Goal: Information Seeking & Learning: Check status

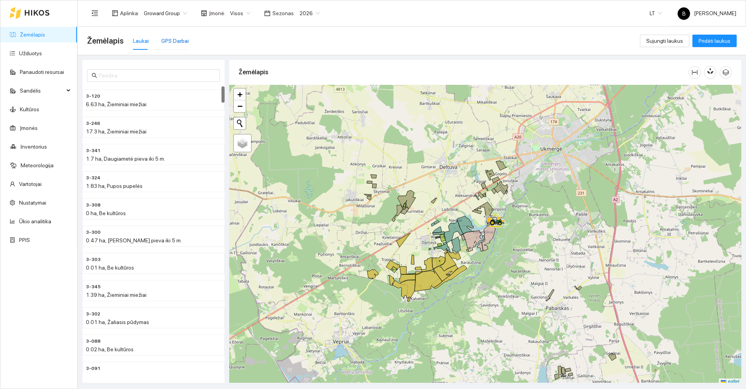
click at [166, 40] on div "GPS Darbai" at bounding box center [175, 41] width 28 height 9
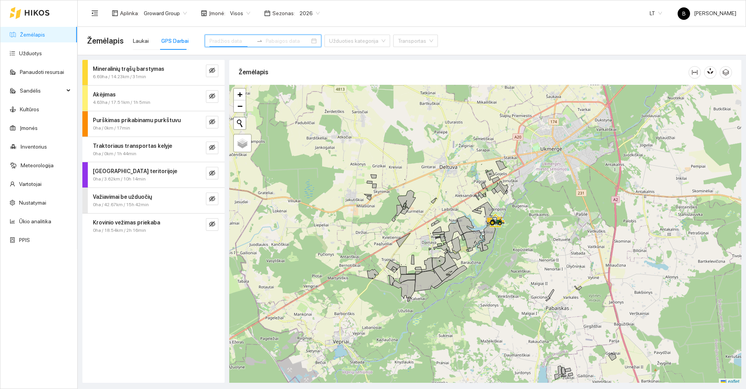
click at [242, 38] on input at bounding box center [231, 41] width 44 height 9
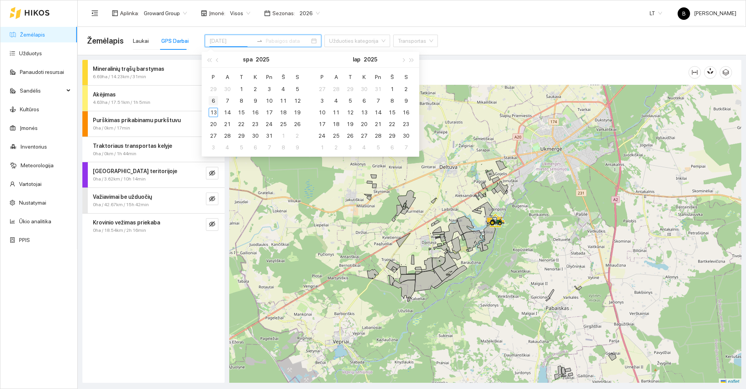
type input "[DATE]"
click at [213, 101] on div "6" at bounding box center [213, 100] width 9 height 9
type input "[DATE]"
click at [270, 99] on div "10" at bounding box center [269, 100] width 9 height 9
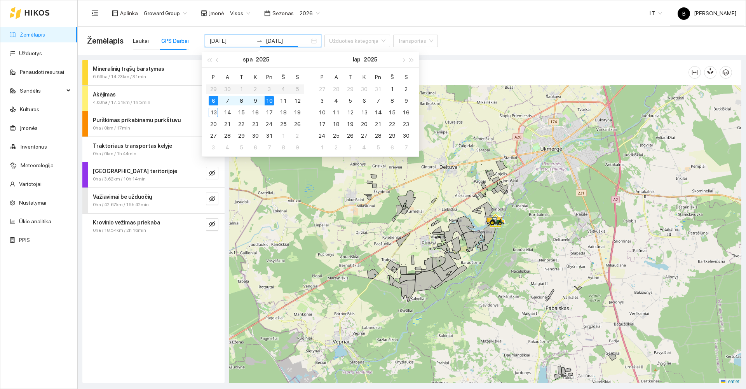
type input "[DATE]"
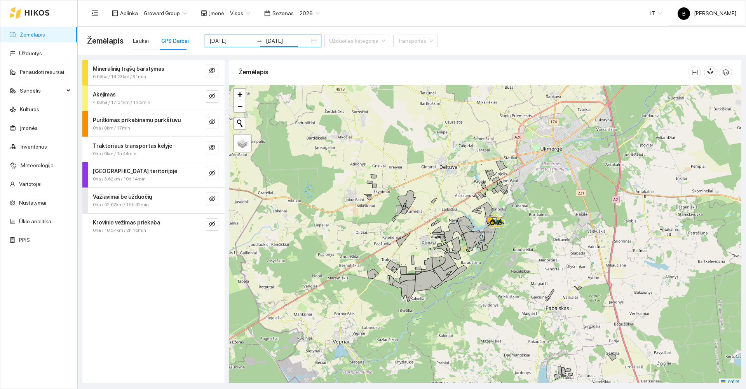
click at [160, 278] on div "Mineralinių trąšų barstymas 6.69ha / 14.23km / 31min Akėjimas 4.63ha / 17.51km …" at bounding box center [153, 221] width 142 height 323
click at [213, 197] on icon "eye-invisible" at bounding box center [212, 198] width 6 height 6
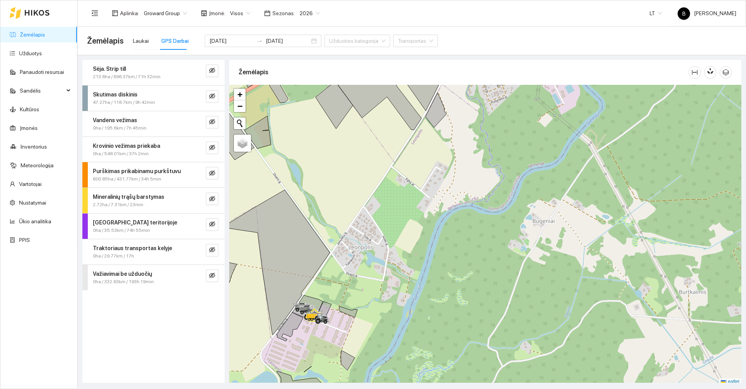
scroll to position [2, 0]
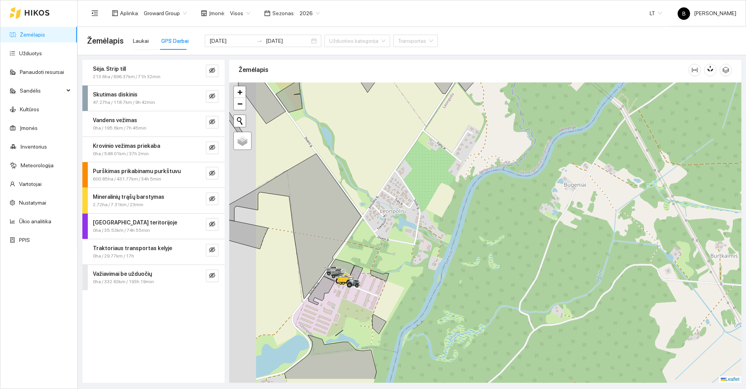
drag, startPoint x: 396, startPoint y: 265, endPoint x: 483, endPoint y: 183, distance: 119.3
click at [480, 188] on div at bounding box center [485, 232] width 512 height 300
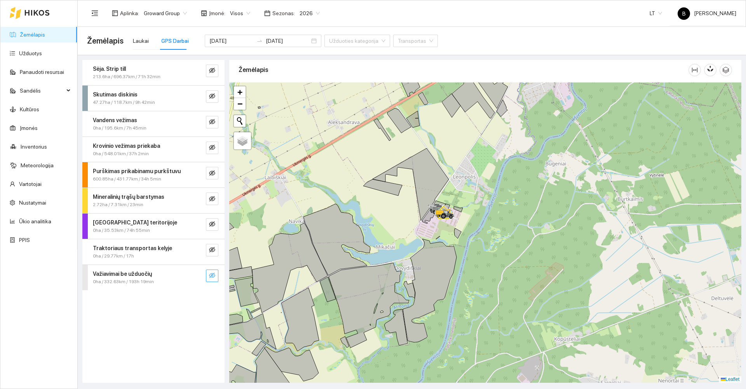
click at [212, 276] on icon "eye-invisible" at bounding box center [213, 276] width 2 height 2
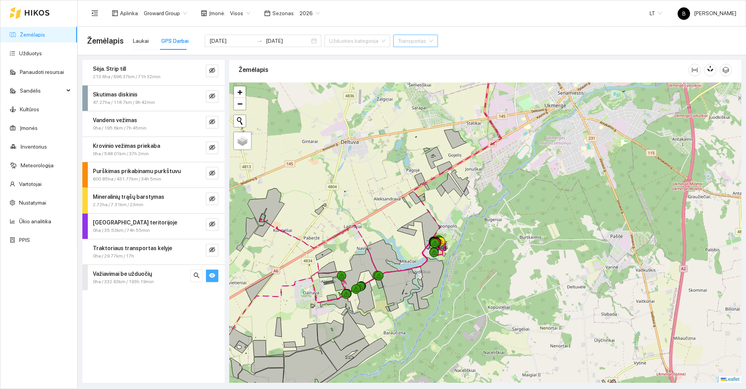
click at [406, 41] on input "search" at bounding box center [413, 41] width 30 height 12
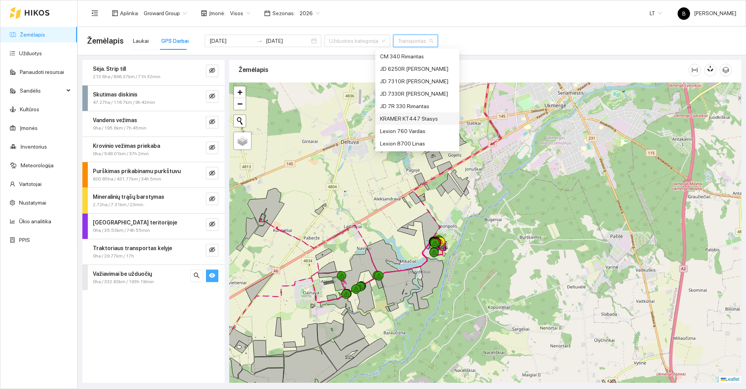
click at [397, 119] on div "KRAMER KT447 Stasys" at bounding box center [417, 118] width 75 height 9
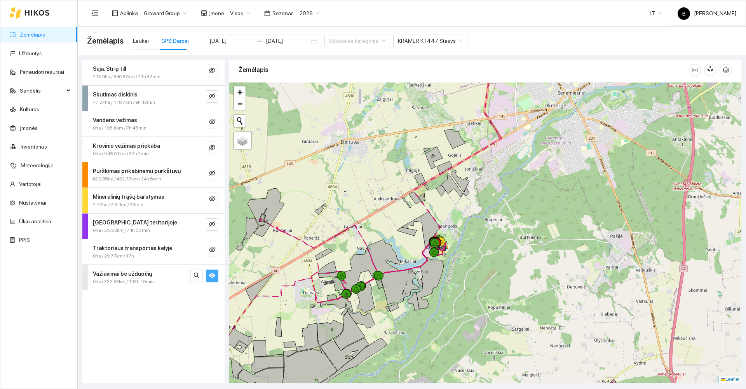
click at [485, 49] on div "Žemėlapis Laukai GPS Darbai [DATE] [DATE] Užduoties kategorija KRAMER KT447 Sta…" at bounding box center [412, 40] width 650 height 25
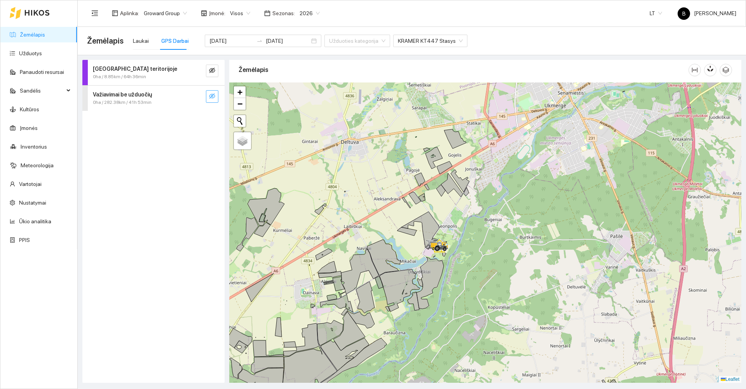
click at [210, 96] on icon "eye-invisible" at bounding box center [212, 96] width 6 height 6
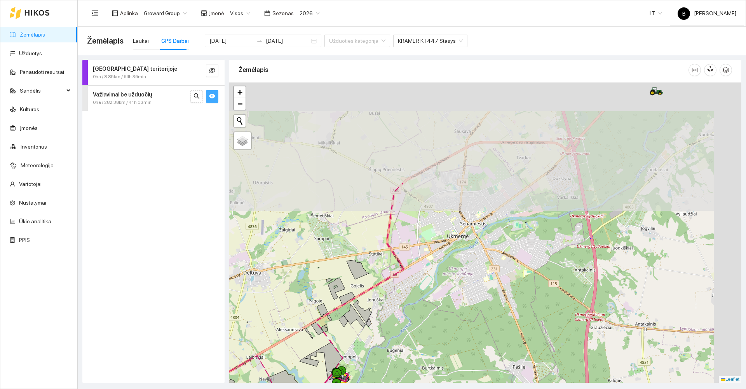
drag, startPoint x: 382, startPoint y: 165, endPoint x: 255, endPoint y: 339, distance: 215.5
click at [255, 339] on div at bounding box center [485, 232] width 512 height 300
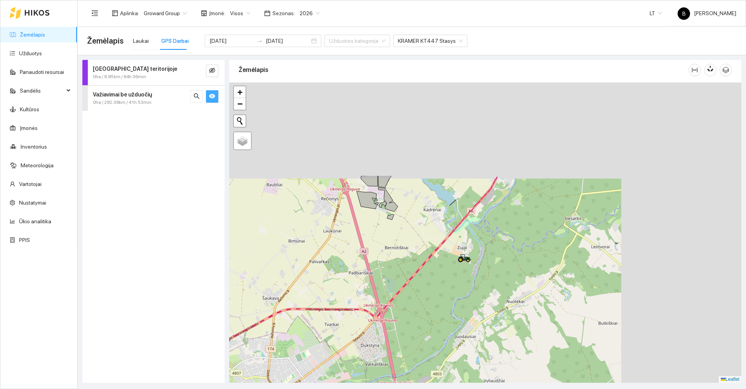
drag, startPoint x: 361, startPoint y: 175, endPoint x: 173, endPoint y: 307, distance: 229.6
click at [142, 337] on div "Darbas teritorijoje 0ha / 8.85km / 64h 36min Važiavimai be užduočių 0ha / 282.3…" at bounding box center [409, 218] width 668 height 327
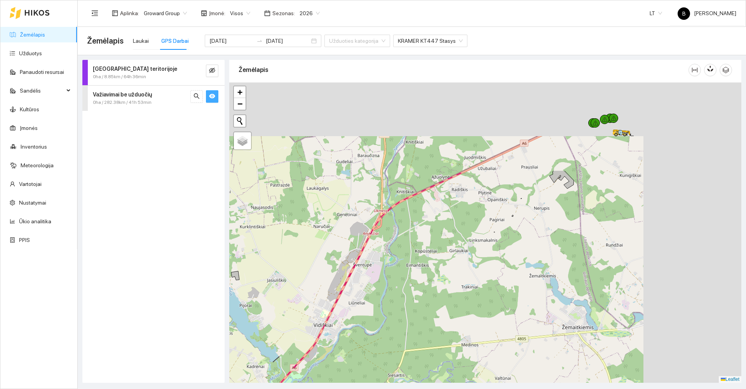
drag, startPoint x: 365, startPoint y: 199, endPoint x: 287, endPoint y: 262, distance: 100.1
click at [244, 317] on div at bounding box center [485, 232] width 512 height 300
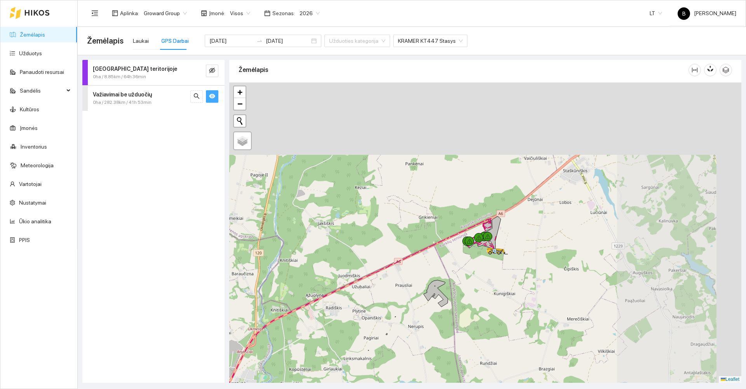
drag, startPoint x: 397, startPoint y: 163, endPoint x: 271, endPoint y: 282, distance: 172.9
click at [271, 282] on div at bounding box center [485, 232] width 512 height 300
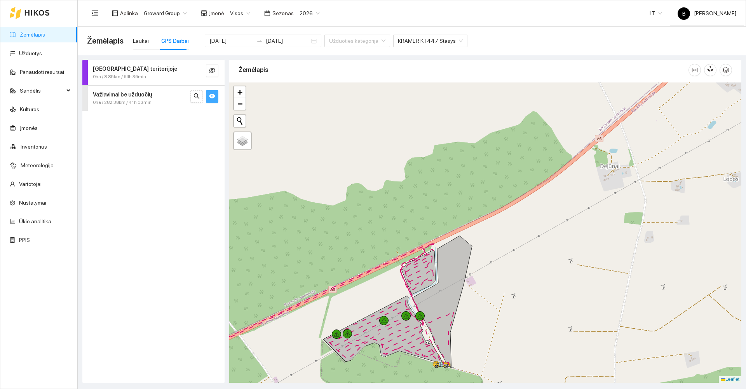
drag, startPoint x: 504, startPoint y: 270, endPoint x: 524, endPoint y: 180, distance: 92.8
click at [524, 185] on div at bounding box center [485, 232] width 512 height 300
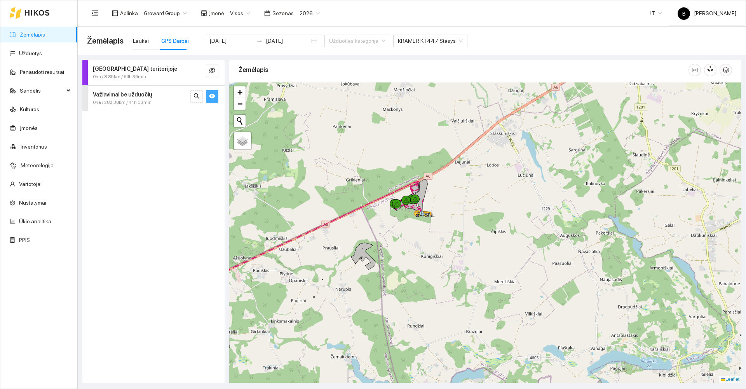
drag, startPoint x: 471, startPoint y: 272, endPoint x: 415, endPoint y: 234, distance: 66.9
click at [416, 236] on div at bounding box center [485, 232] width 512 height 300
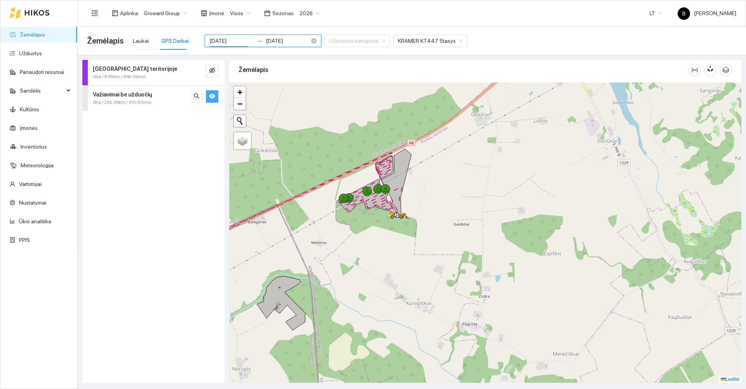
click at [232, 41] on input "[DATE]" at bounding box center [231, 41] width 44 height 9
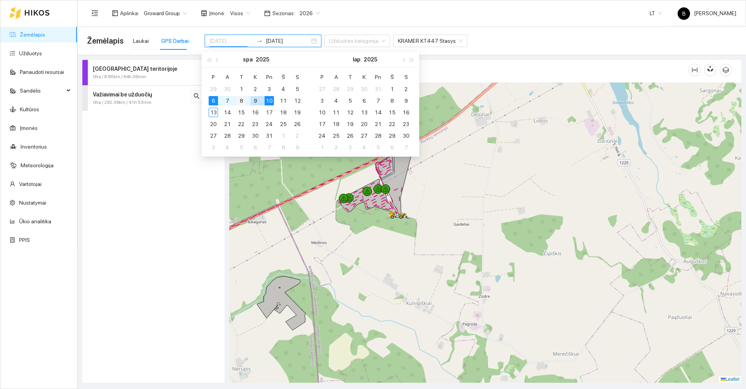
type input "[DATE]"
click at [242, 102] on div "8" at bounding box center [241, 100] width 9 height 9
click at [242, 101] on div "8" at bounding box center [241, 100] width 9 height 9
type input "[DATE]"
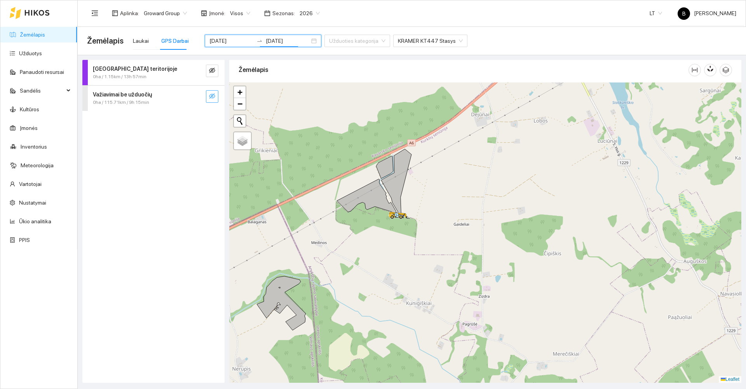
click at [213, 95] on icon "eye-invisible" at bounding box center [212, 96] width 6 height 6
click at [211, 94] on icon "eye" at bounding box center [212, 96] width 6 height 6
click at [213, 98] on icon "eye-invisible" at bounding box center [212, 95] width 6 height 5
click at [123, 98] on span "Važiavimai be užduočių" at bounding box center [122, 94] width 59 height 9
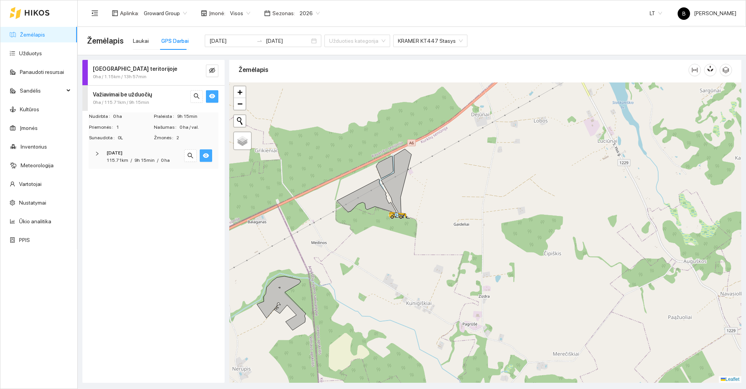
click at [206, 156] on icon "eye" at bounding box center [206, 155] width 6 height 6
click at [206, 156] on icon "eye-invisible" at bounding box center [207, 156] width 2 height 2
click at [241, 40] on input "[DATE]" at bounding box center [231, 41] width 44 height 9
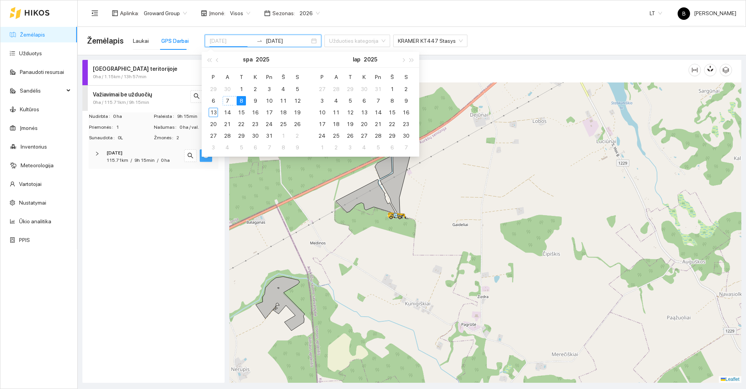
type input "[DATE]"
click at [227, 98] on div "7" at bounding box center [227, 100] width 9 height 9
type input "[DATE]"
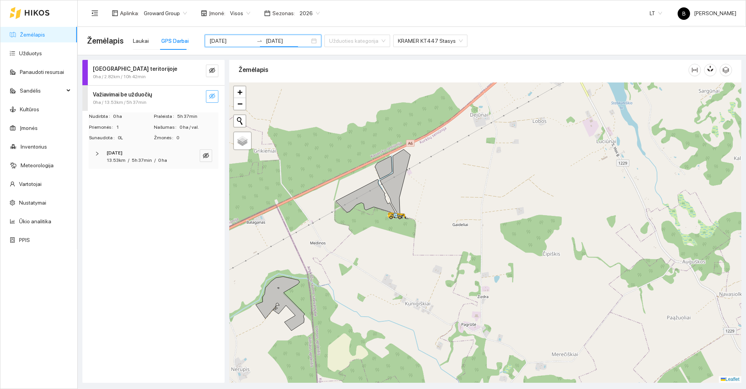
click at [192, 241] on div "Darbas teritorijoje 0ha / 2.82km / 10h 42min Važiavimai be užduočių 0ha / 13.53…" at bounding box center [153, 221] width 142 height 323
click at [205, 155] on icon "eye-invisible" at bounding box center [206, 155] width 6 height 5
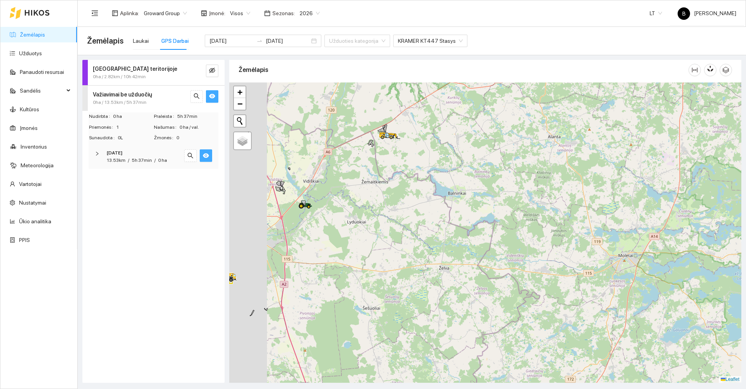
drag, startPoint x: 326, startPoint y: 270, endPoint x: 414, endPoint y: 174, distance: 130.4
click at [414, 174] on div at bounding box center [485, 232] width 512 height 300
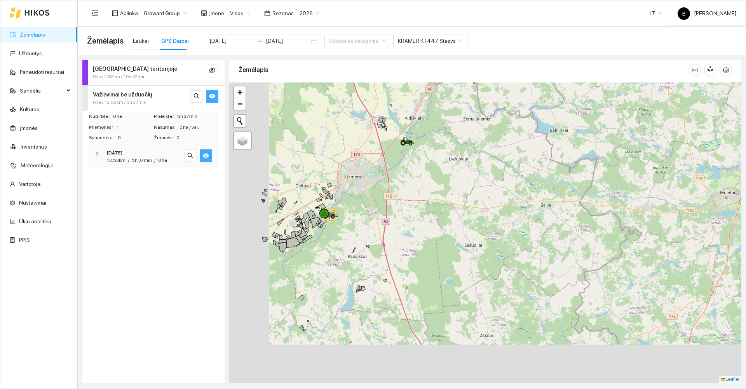
drag, startPoint x: 410, startPoint y: 181, endPoint x: 482, endPoint y: 154, distance: 77.6
click at [482, 154] on div at bounding box center [485, 232] width 512 height 300
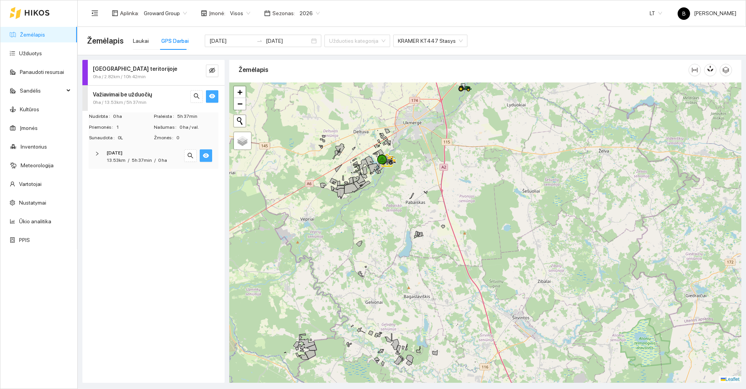
drag, startPoint x: 367, startPoint y: 230, endPoint x: 403, endPoint y: 180, distance: 61.8
click at [404, 180] on div at bounding box center [485, 232] width 512 height 300
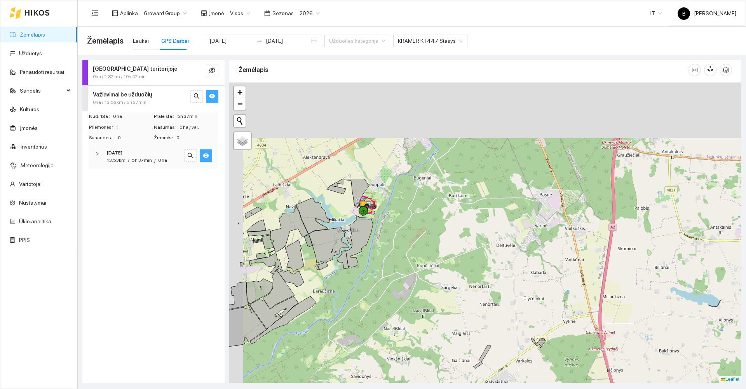
drag, startPoint x: 398, startPoint y: 255, endPoint x: 402, endPoint y: 274, distance: 19.0
click at [402, 274] on div at bounding box center [485, 232] width 512 height 300
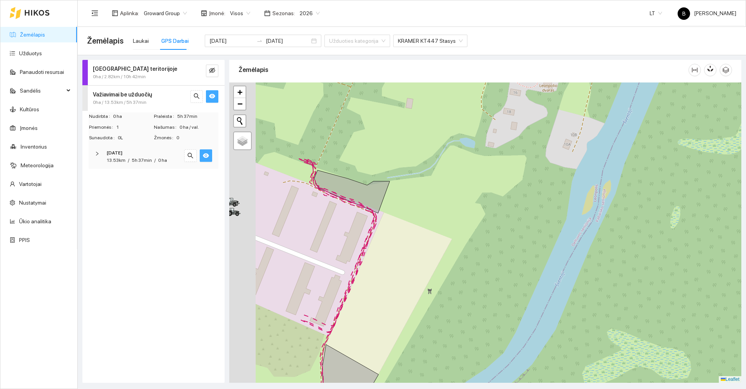
drag, startPoint x: 300, startPoint y: 206, endPoint x: 477, endPoint y: 181, distance: 178.1
click at [390, 181] on icon at bounding box center [351, 191] width 75 height 43
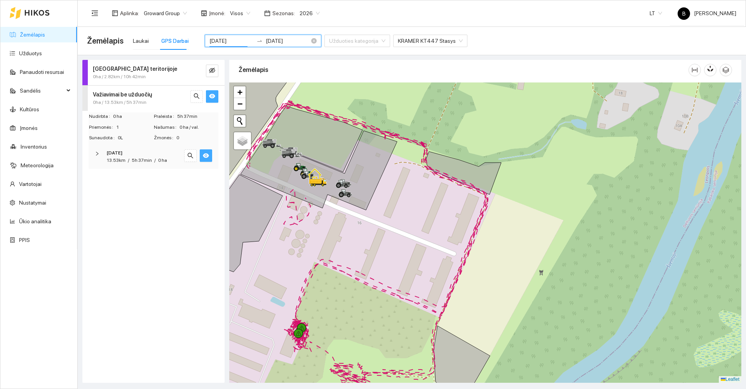
click at [236, 42] on input "[DATE]" at bounding box center [231, 41] width 44 height 9
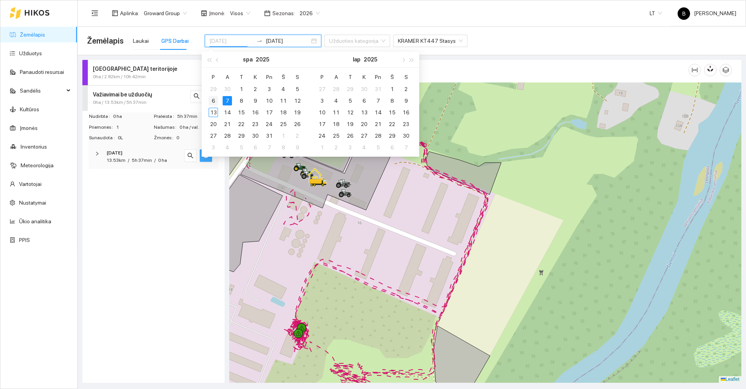
type input "[DATE]"
click at [212, 99] on div "6" at bounding box center [213, 100] width 9 height 9
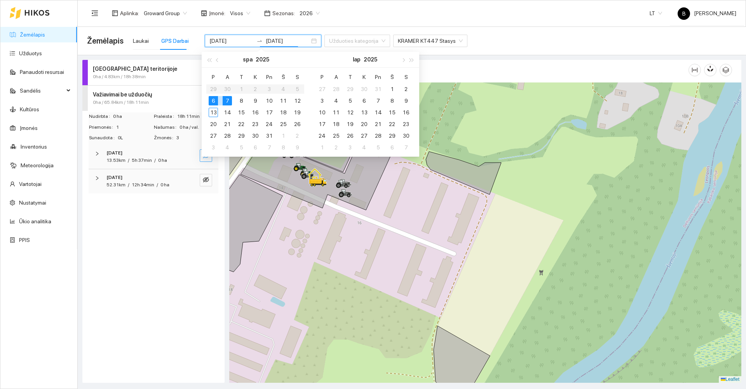
click at [212, 100] on div "6" at bounding box center [213, 100] width 9 height 9
type input "[DATE]"
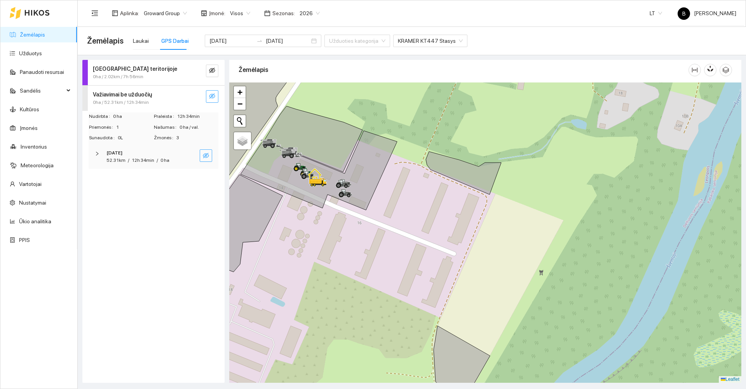
click at [206, 159] on span "eye-invisible" at bounding box center [206, 155] width 6 height 7
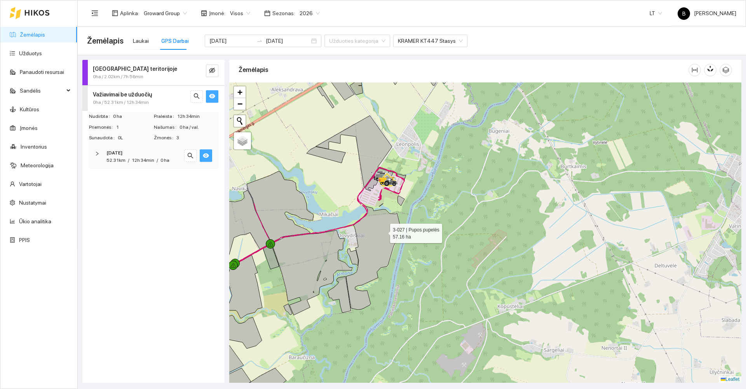
drag, startPoint x: 372, startPoint y: 272, endPoint x: 448, endPoint y: 144, distance: 148.4
click at [400, 206] on icon at bounding box center [373, 257] width 54 height 103
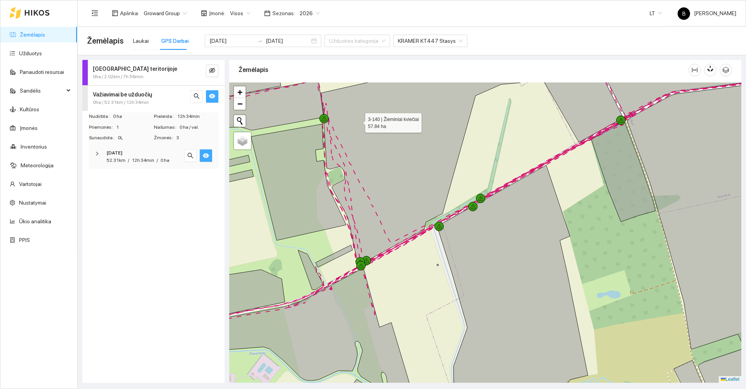
drag, startPoint x: 354, startPoint y: 122, endPoint x: 501, endPoint y: 91, distance: 150.6
click at [502, 91] on icon at bounding box center [472, 158] width 302 height 214
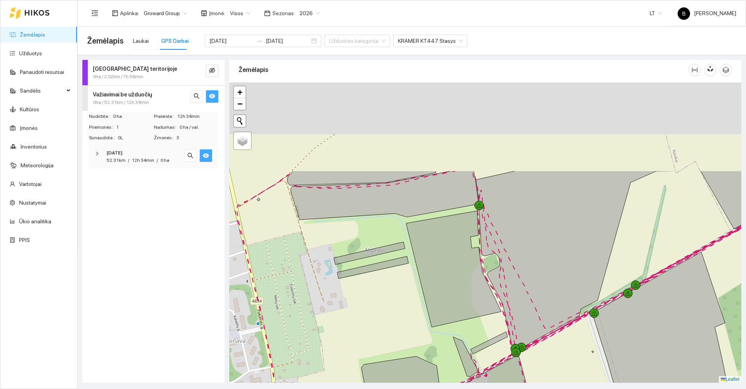
drag, startPoint x: 405, startPoint y: 216, endPoint x: 409, endPoint y: 239, distance: 22.9
click at [409, 239] on div at bounding box center [485, 232] width 512 height 300
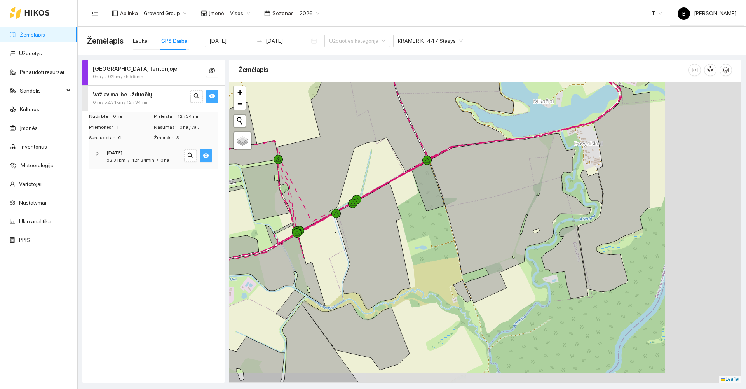
drag, startPoint x: 466, startPoint y: 277, endPoint x: 320, endPoint y: 243, distance: 149.6
click at [320, 243] on div at bounding box center [485, 232] width 512 height 300
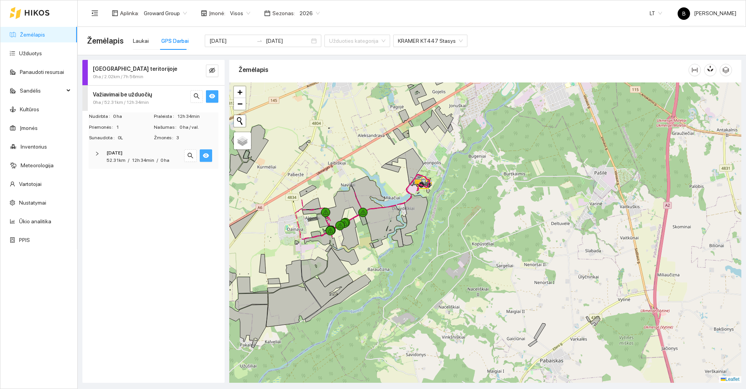
drag, startPoint x: 307, startPoint y: 186, endPoint x: 379, endPoint y: 164, distance: 74.7
click at [379, 164] on div at bounding box center [485, 232] width 512 height 300
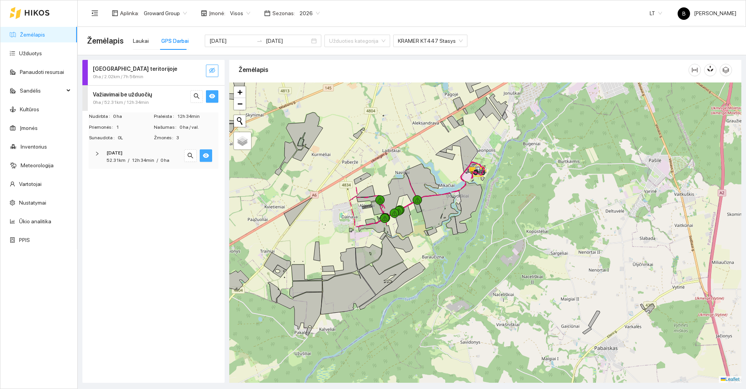
click at [212, 69] on icon "eye-invisible" at bounding box center [212, 70] width 6 height 6
click at [212, 69] on icon "eye" at bounding box center [212, 70] width 6 height 5
click at [433, 41] on span "KRAMER KT447 Stasys" at bounding box center [430, 41] width 65 height 12
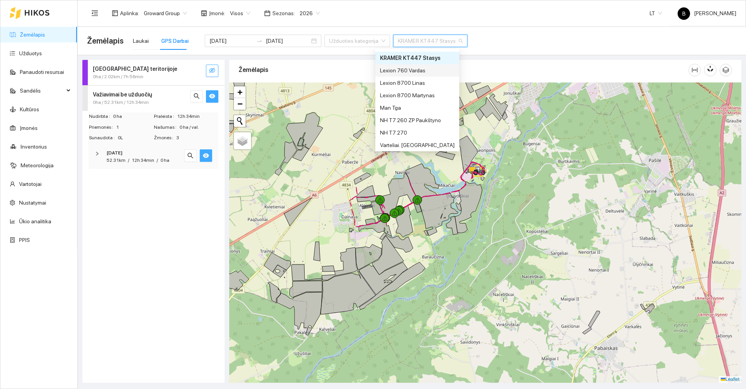
scroll to position [62, 0]
click at [403, 132] on div "NH T7.270" at bounding box center [417, 131] width 75 height 9
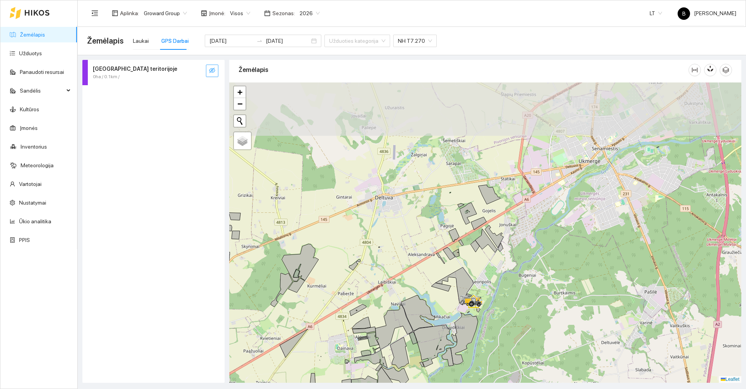
drag, startPoint x: 348, startPoint y: 195, endPoint x: 347, endPoint y: 255, distance: 59.9
click at [345, 280] on div at bounding box center [485, 232] width 512 height 300
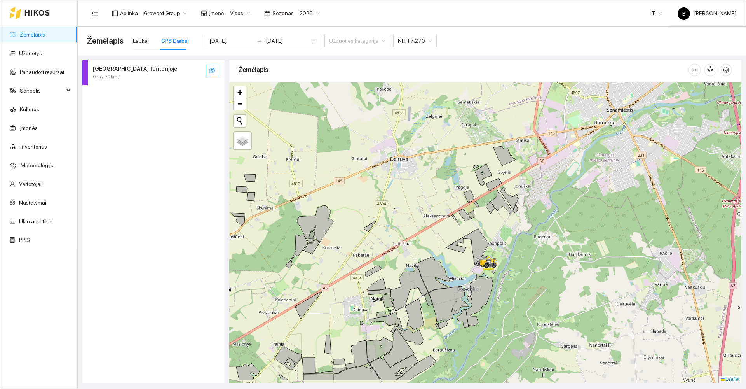
drag, startPoint x: 347, startPoint y: 255, endPoint x: 379, endPoint y: 217, distance: 49.4
click at [378, 218] on div at bounding box center [485, 232] width 512 height 300
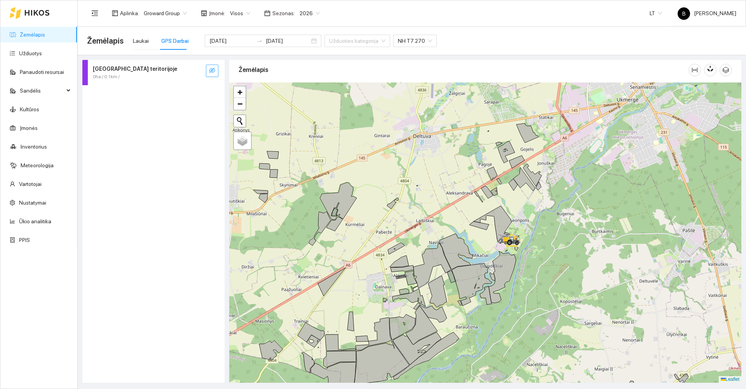
click at [214, 72] on icon "eye-invisible" at bounding box center [212, 70] width 6 height 6
click at [214, 72] on icon "eye" at bounding box center [212, 70] width 6 height 5
click at [232, 39] on input "[DATE]" at bounding box center [231, 41] width 44 height 9
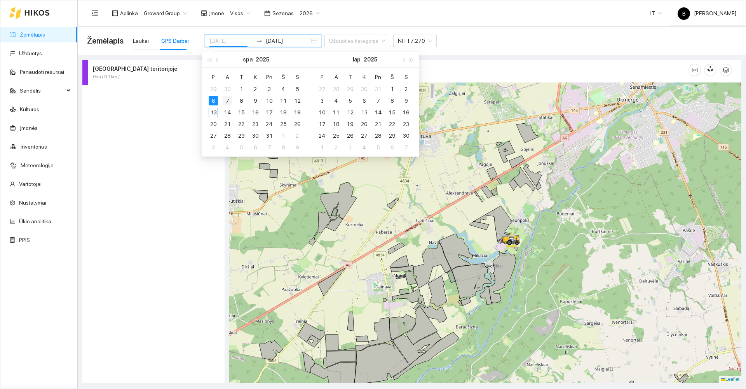
type input "[DATE]"
click at [225, 97] on div "7" at bounding box center [227, 100] width 9 height 9
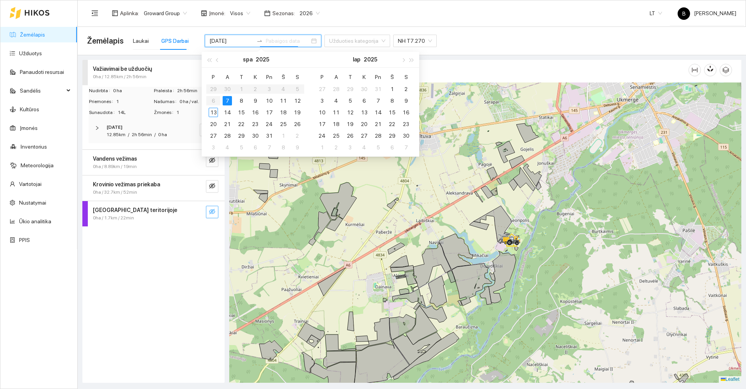
click at [225, 98] on div "7" at bounding box center [227, 100] width 9 height 9
type input "[DATE]"
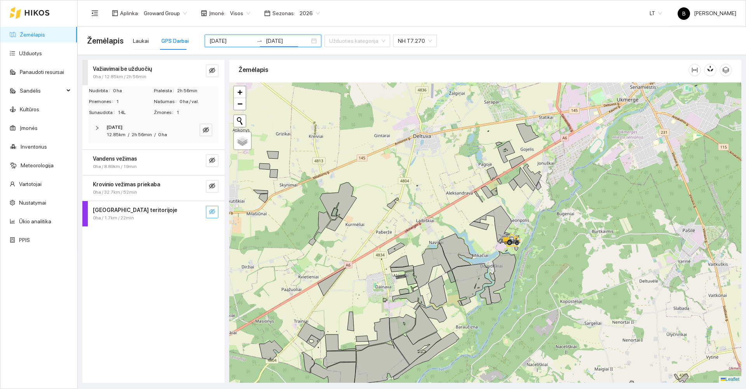
click at [187, 267] on div "Važiavimai be užduočių 0ha / 12.85km / 2h 56min Nudirbta 0 ha Praleista 2h 56mi…" at bounding box center [153, 221] width 142 height 323
click at [214, 72] on icon "eye-invisible" at bounding box center [212, 70] width 6 height 5
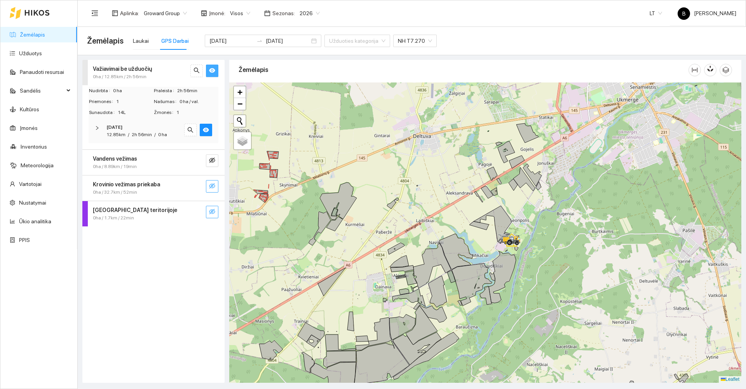
click at [213, 187] on icon "eye-invisible" at bounding box center [212, 186] width 6 height 6
click at [213, 187] on icon "eye" at bounding box center [212, 186] width 6 height 5
click at [213, 187] on icon "eye-invisible" at bounding box center [212, 186] width 6 height 6
click at [211, 160] on icon "eye-invisible" at bounding box center [212, 160] width 6 height 6
click at [211, 160] on icon "eye" at bounding box center [212, 160] width 6 height 5
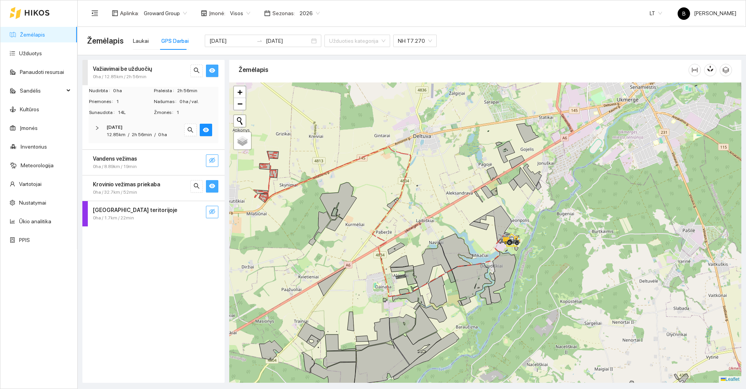
click at [211, 215] on span "eye-invisible" at bounding box center [212, 211] width 6 height 7
click at [211, 215] on span "eye" at bounding box center [212, 211] width 6 height 7
click at [184, 246] on div "Važiavimai be užduočių 0ha / 12.85km / 2h 56min Nudirbta 0 ha Praleista 2h 56mi…" at bounding box center [153, 221] width 142 height 323
click at [405, 38] on span "NH T7.270" at bounding box center [415, 41] width 34 height 12
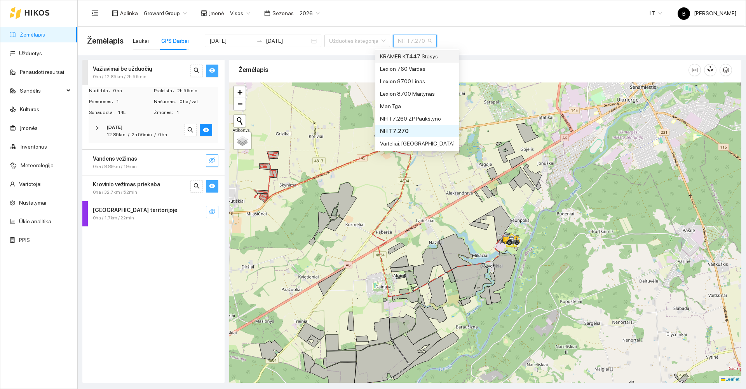
click at [404, 56] on div "KRAMER KT447 Stasys" at bounding box center [417, 56] width 75 height 9
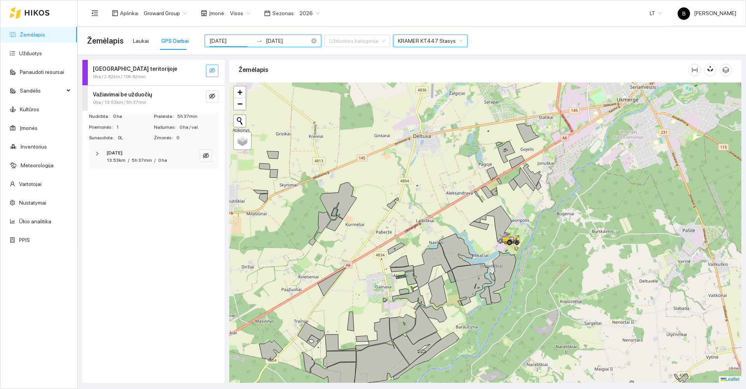
click at [238, 42] on input "[DATE]" at bounding box center [231, 41] width 44 height 9
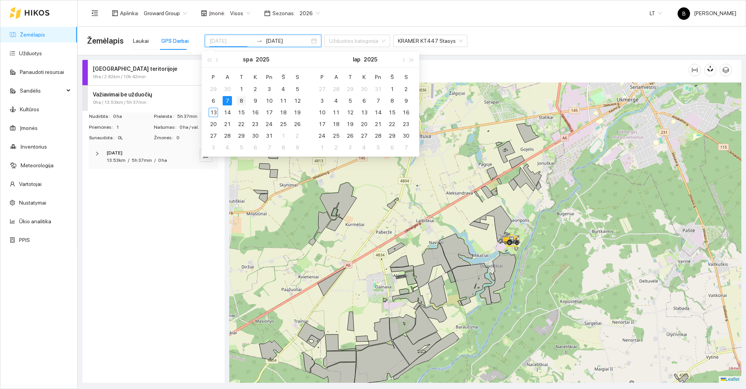
type input "[DATE]"
click at [241, 101] on div "8" at bounding box center [241, 100] width 9 height 9
type input "[DATE]"
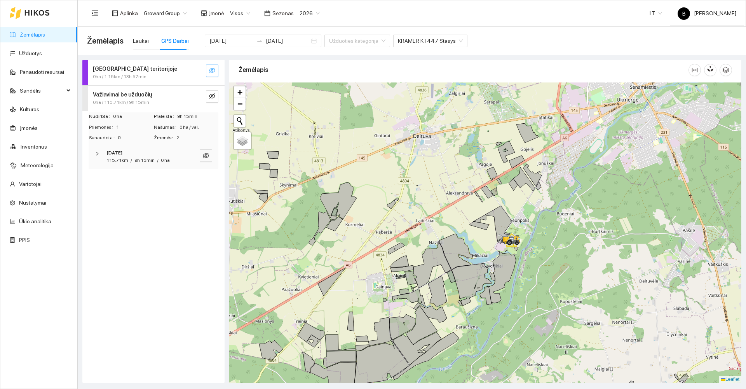
click at [198, 231] on div "Darbas teritorijoje 0ha / 1.15km / 13h 57min Važiavimai be užduočių 0ha / 115.7…" at bounding box center [153, 221] width 142 height 323
click at [204, 153] on icon "eye-invisible" at bounding box center [206, 155] width 6 height 6
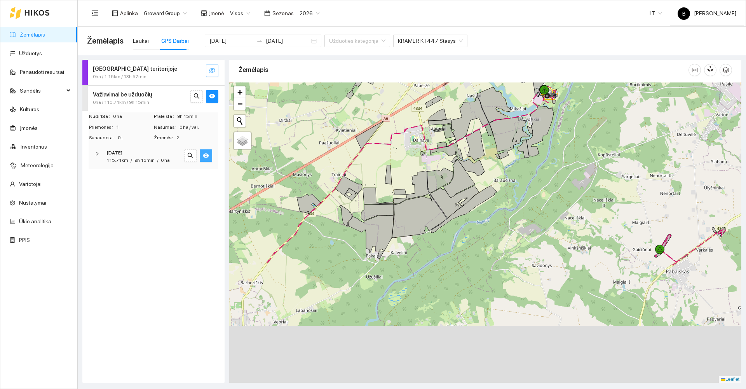
drag, startPoint x: 365, startPoint y: 331, endPoint x: 406, endPoint y: 176, distance: 160.0
click at [406, 176] on div at bounding box center [485, 232] width 512 height 300
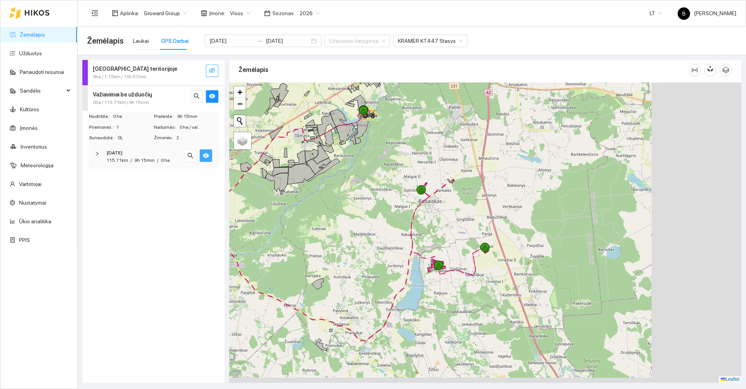
drag, startPoint x: 407, startPoint y: 256, endPoint x: 291, endPoint y: 237, distance: 118.2
click at [291, 237] on div at bounding box center [485, 232] width 512 height 300
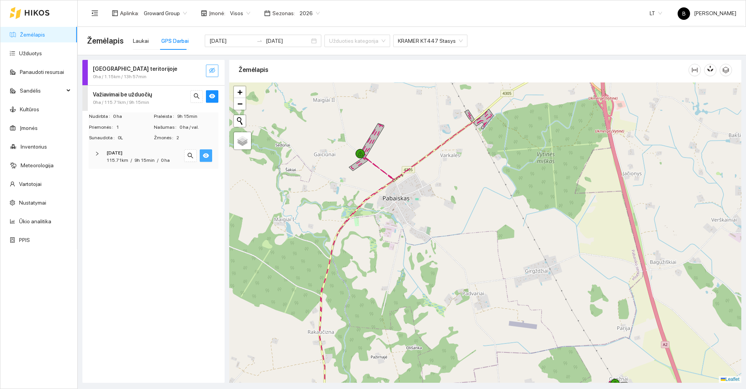
drag, startPoint x: 477, startPoint y: 248, endPoint x: 389, endPoint y: 187, distance: 107.4
click at [390, 187] on div at bounding box center [485, 232] width 512 height 300
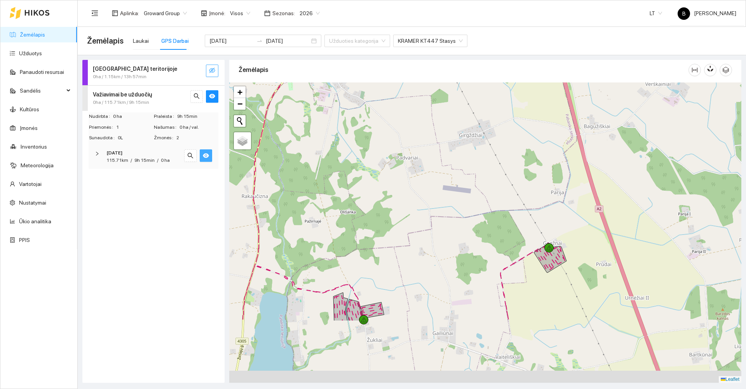
drag, startPoint x: 412, startPoint y: 147, endPoint x: 423, endPoint y: 123, distance: 25.9
click at [420, 130] on div at bounding box center [485, 232] width 512 height 300
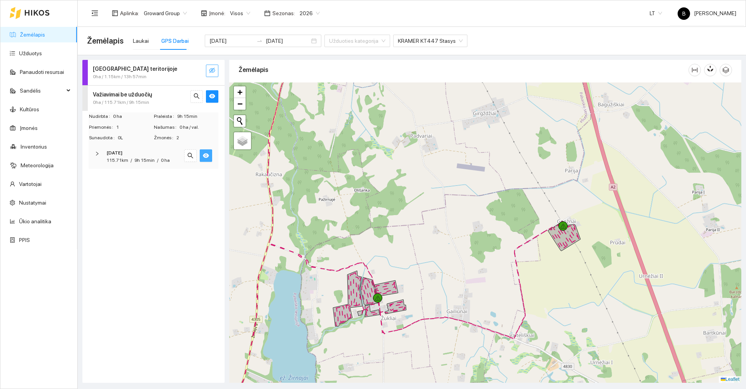
drag, startPoint x: 402, startPoint y: 161, endPoint x: 447, endPoint y: 110, distance: 68.6
click at [447, 110] on div at bounding box center [485, 232] width 512 height 300
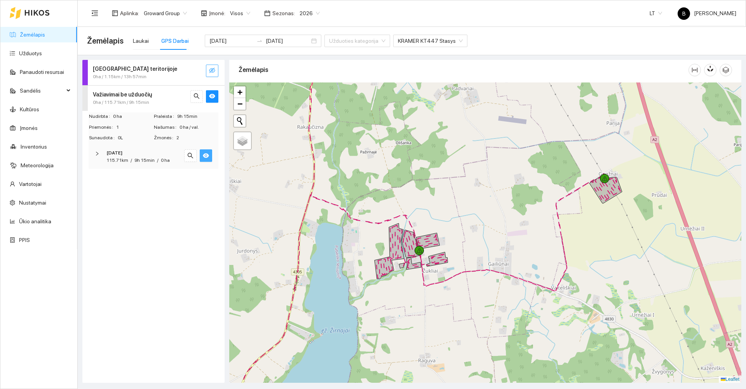
drag, startPoint x: 424, startPoint y: 155, endPoint x: 457, endPoint y: 103, distance: 62.0
click at [457, 105] on div at bounding box center [485, 232] width 512 height 300
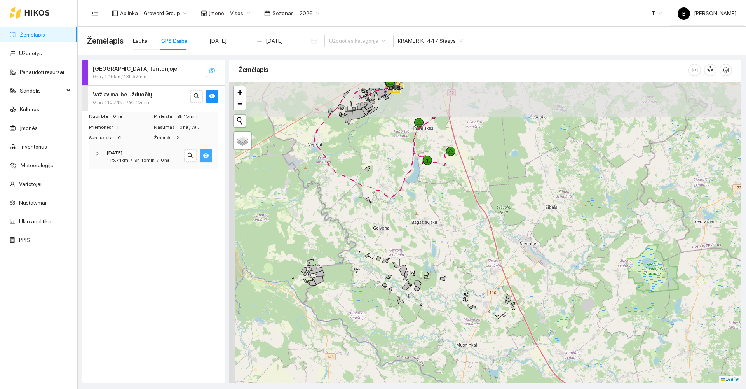
drag, startPoint x: 284, startPoint y: 234, endPoint x: 304, endPoint y: 269, distance: 39.5
click at [304, 269] on div at bounding box center [485, 232] width 512 height 300
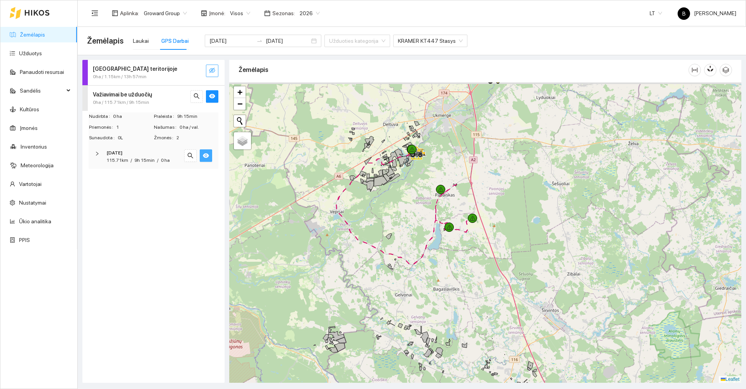
drag, startPoint x: 307, startPoint y: 231, endPoint x: 306, endPoint y: 275, distance: 43.9
click at [310, 281] on div at bounding box center [485, 232] width 512 height 300
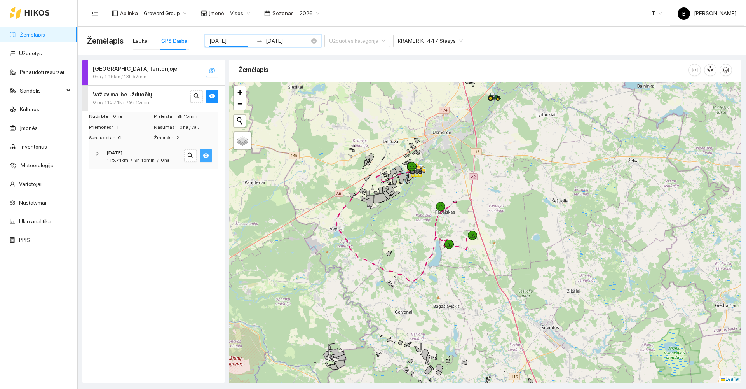
click at [239, 38] on input "[DATE]" at bounding box center [231, 41] width 44 height 9
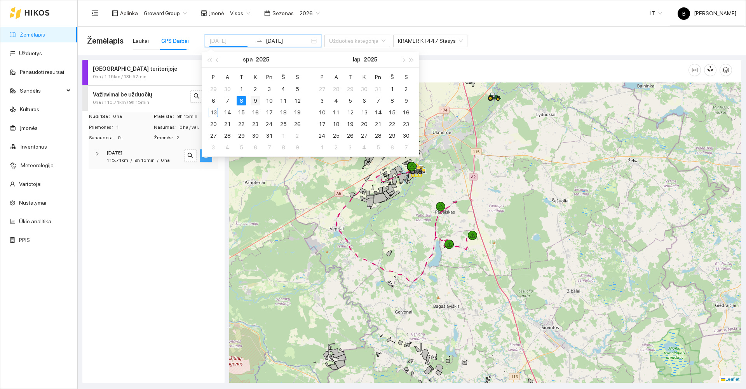
type input "[DATE]"
click at [253, 99] on div "9" at bounding box center [255, 100] width 9 height 9
type input "[DATE]"
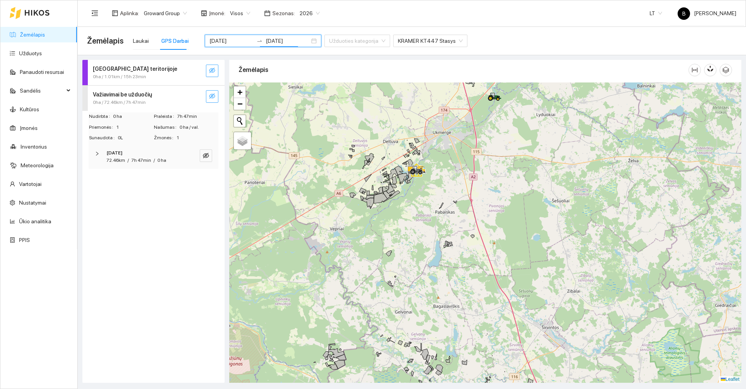
click at [213, 97] on icon "eye-invisible" at bounding box center [212, 96] width 6 height 6
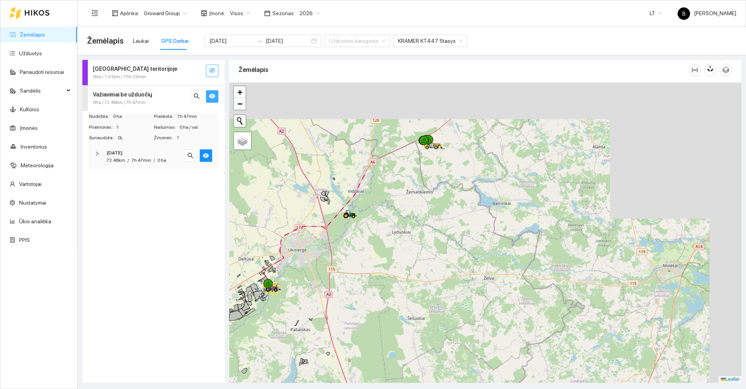
drag, startPoint x: 365, startPoint y: 251, endPoint x: 256, endPoint y: 342, distance: 141.7
click at [256, 342] on div at bounding box center [485, 232] width 512 height 300
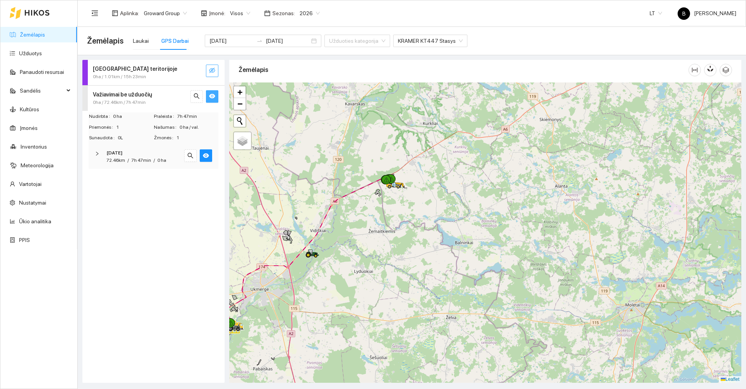
drag, startPoint x: 375, startPoint y: 196, endPoint x: 326, endPoint y: 252, distance: 74.1
click at [326, 252] on div at bounding box center [485, 232] width 512 height 300
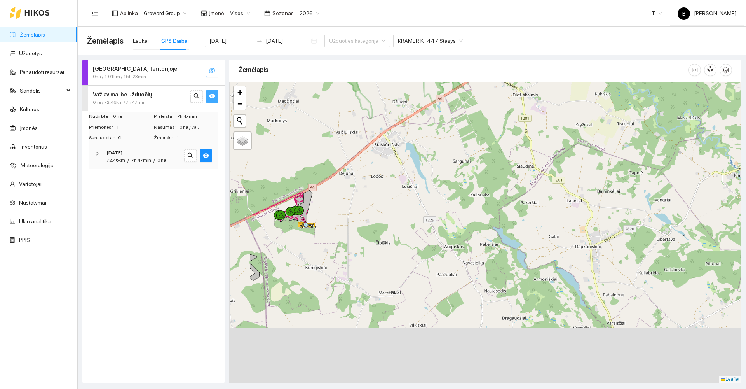
drag, startPoint x: 309, startPoint y: 262, endPoint x: 405, endPoint y: 179, distance: 127.3
click at [405, 179] on div at bounding box center [485, 232] width 512 height 300
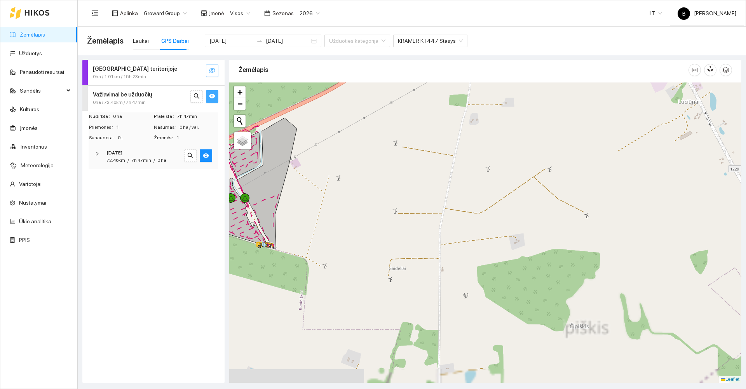
drag, startPoint x: 366, startPoint y: 180, endPoint x: 465, endPoint y: 133, distance: 110.2
click at [466, 133] on div at bounding box center [485, 232] width 512 height 300
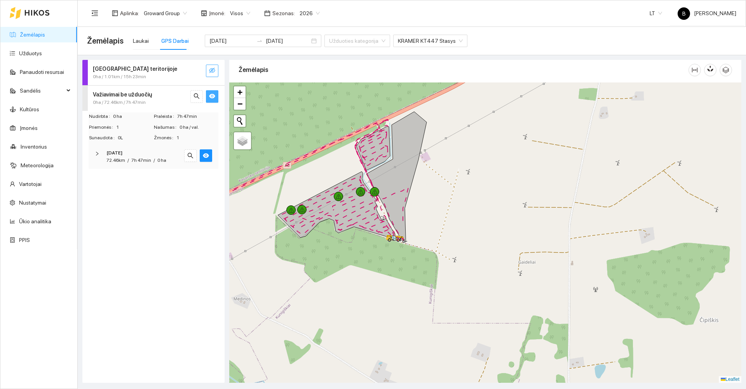
drag, startPoint x: 412, startPoint y: 166, endPoint x: 444, endPoint y: 218, distance: 60.9
click at [444, 218] on div at bounding box center [485, 232] width 512 height 300
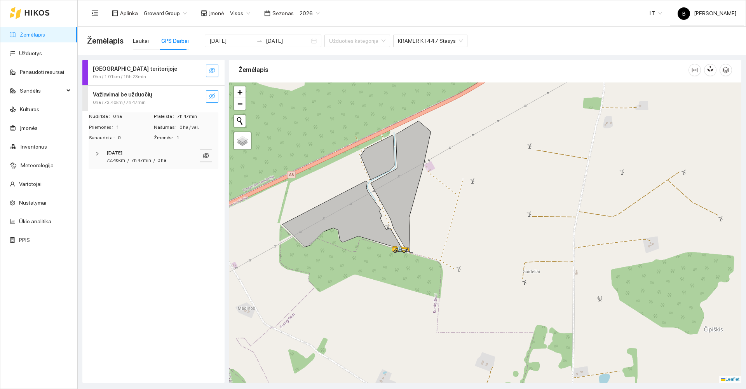
drag, startPoint x: 447, startPoint y: 219, endPoint x: 378, endPoint y: 330, distance: 130.7
click at [377, 330] on div at bounding box center [485, 232] width 512 height 300
click at [180, 265] on div "Darbas teritorijoje 0ha / 1.01km / 15h 23min Važiavimai be užduočių 0ha / 72.46…" at bounding box center [153, 221] width 142 height 323
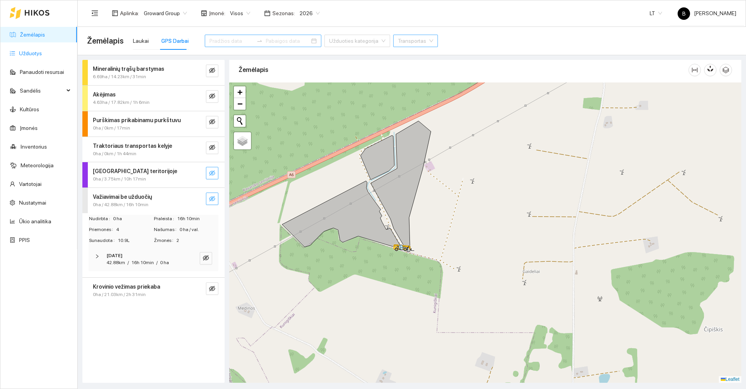
click at [27, 50] on link "Užduotys" at bounding box center [30, 53] width 23 height 6
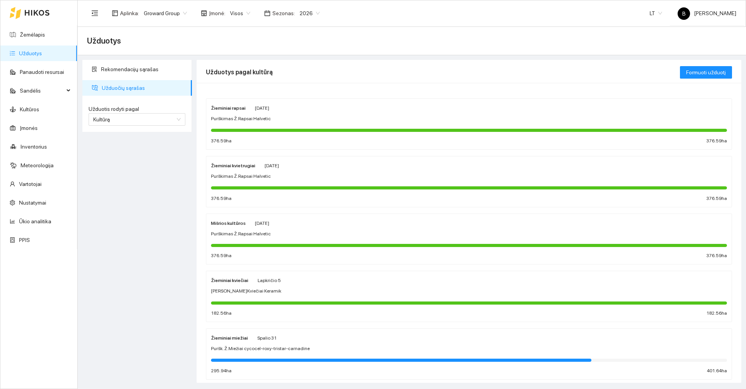
click at [321, 347] on div "Puršk. Ž.Miežiai cycocel-roxy-tristar-carnadine" at bounding box center [469, 348] width 516 height 7
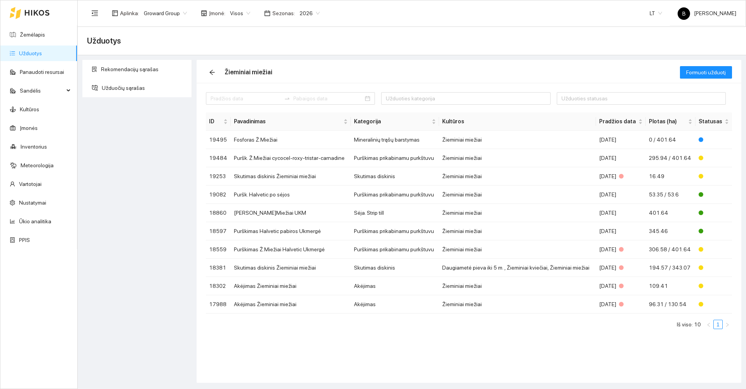
click at [150, 254] on div "Rekomendacijų sąrašas Užduočių sąrašas" at bounding box center [137, 221] width 114 height 323
click at [210, 74] on icon "arrow-left" at bounding box center [212, 72] width 6 height 6
